Goal: Information Seeking & Learning: Learn about a topic

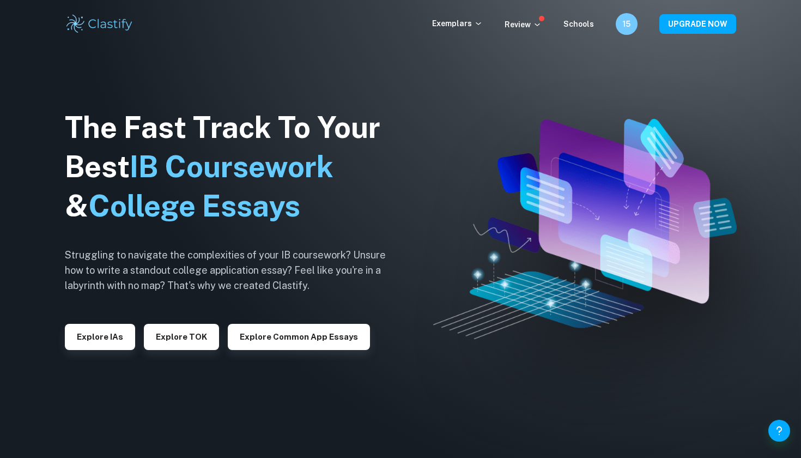
click at [97, 327] on button "Explore IAs" at bounding box center [100, 337] width 70 height 26
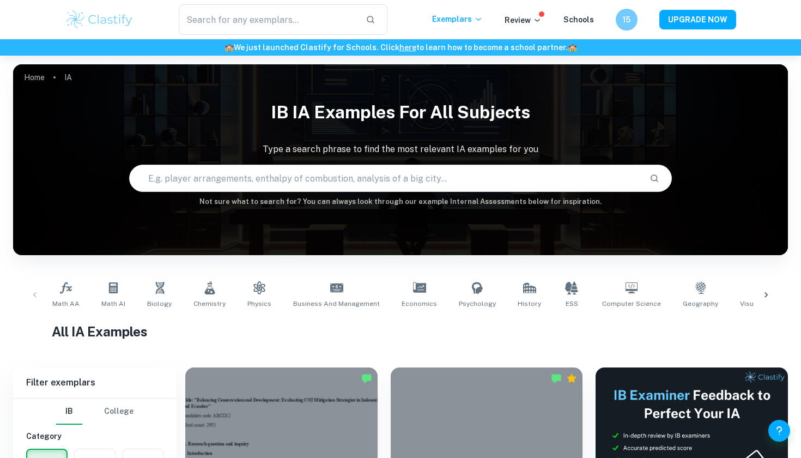
scroll to position [475, 0]
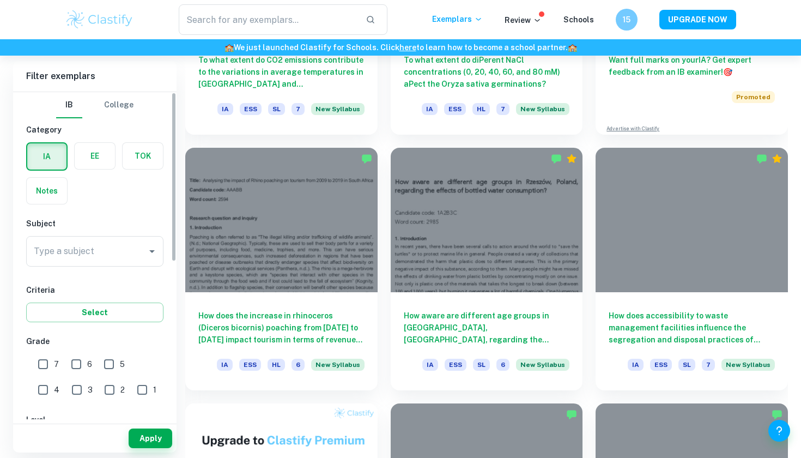
click at [110, 156] on label "button" at bounding box center [95, 156] width 40 height 26
click at [0, 0] on input "radio" at bounding box center [0, 0] width 0 height 0
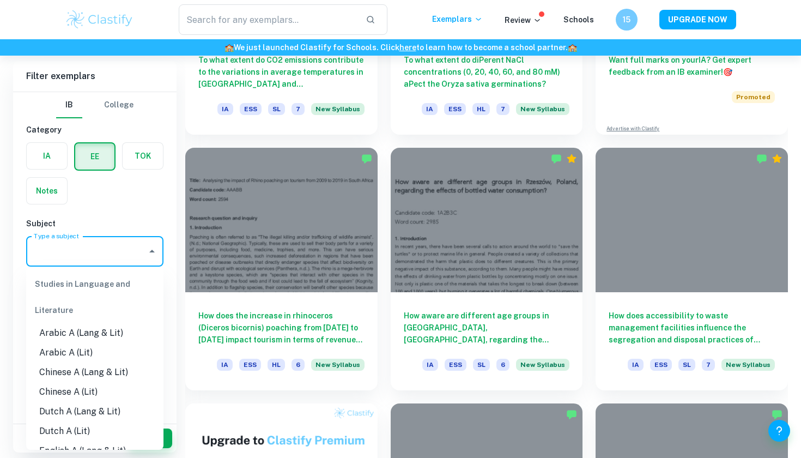
click at [126, 251] on input "Type a subject" at bounding box center [86, 251] width 111 height 21
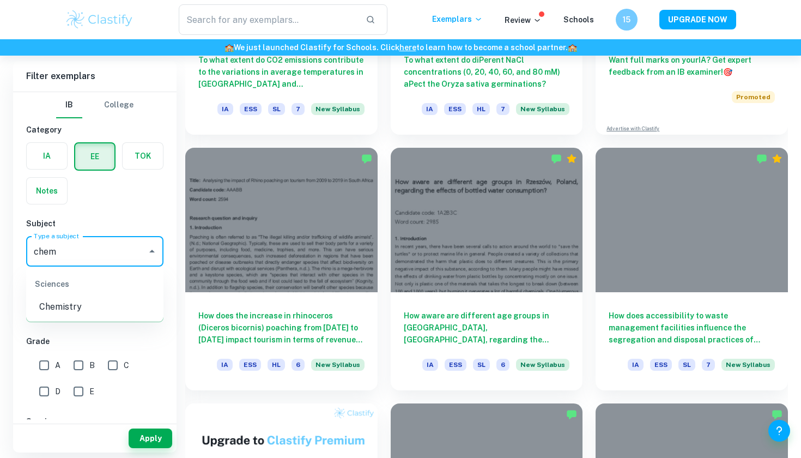
click at [57, 304] on li "Chemistry" at bounding box center [94, 307] width 137 height 20
type input "Chemistry"
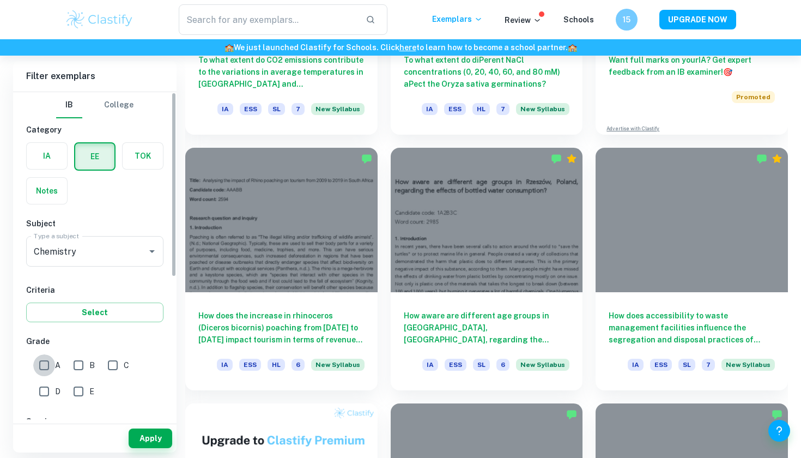
click at [49, 366] on input "A" at bounding box center [44, 365] width 22 height 22
checkbox input "true"
click at [168, 439] on button "Apply" at bounding box center [151, 438] width 44 height 20
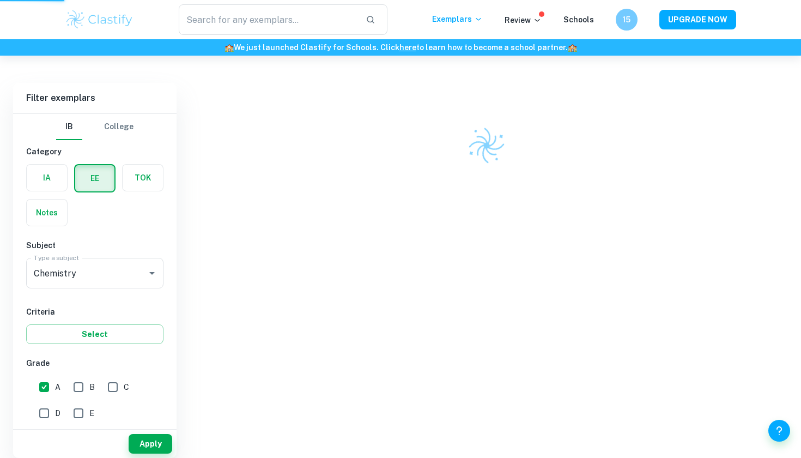
scroll to position [219, 0]
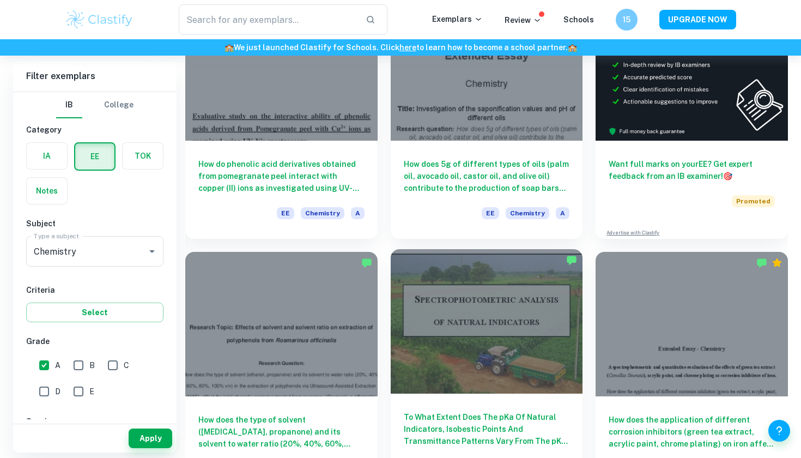
scroll to position [126, 0]
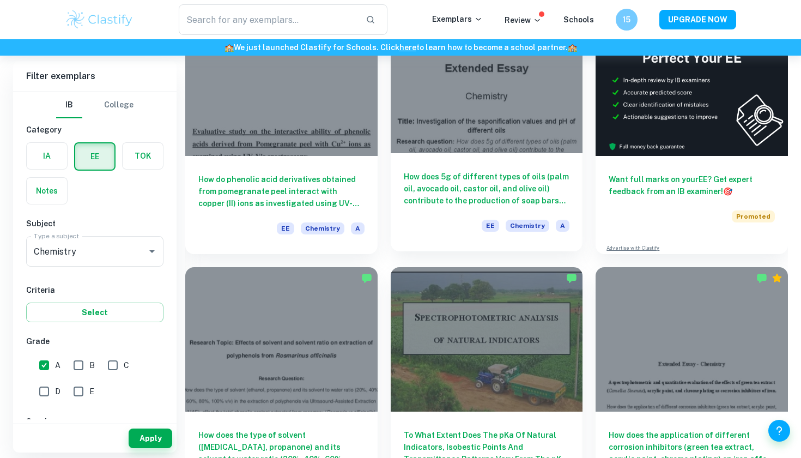
click at [510, 181] on h6 "How does 5g of different types of oils (palm oil, avocado oil, castor oil, and …" at bounding box center [487, 189] width 166 height 36
